Goal: Navigation & Orientation: Find specific page/section

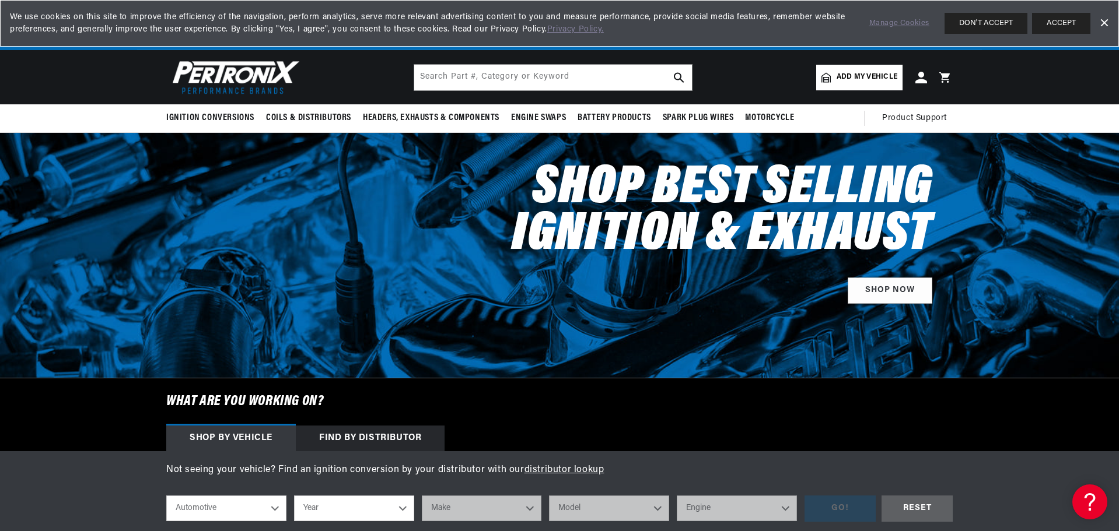
click at [1077, 23] on button "ACCEPT" at bounding box center [1061, 23] width 58 height 21
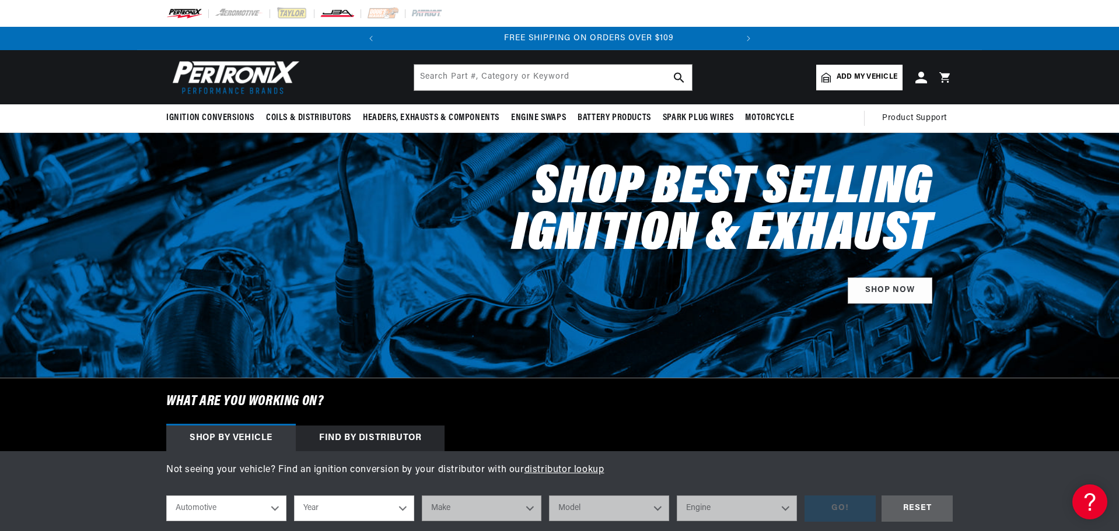
scroll to position [0, 353]
click at [339, 15] on img at bounding box center [337, 13] width 35 height 13
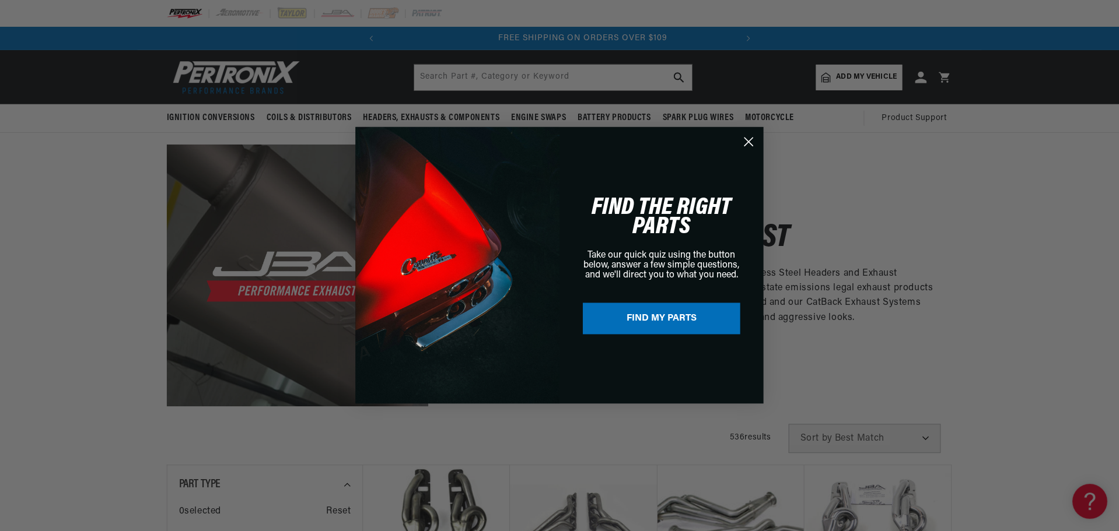
scroll to position [0, 353]
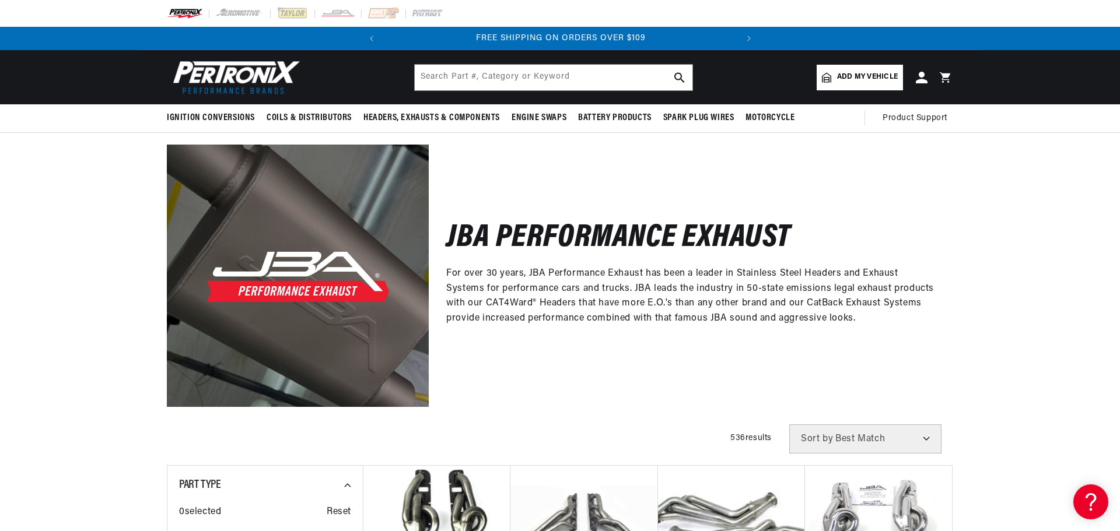
click at [387, 13] on div "Close dialog FIND THE RIGHT PARTS Take our quick quiz using the button below, a…" at bounding box center [560, 265] width 1120 height 531
click at [384, 12] on img at bounding box center [383, 13] width 32 height 13
